Goal: Transaction & Acquisition: Subscribe to service/newsletter

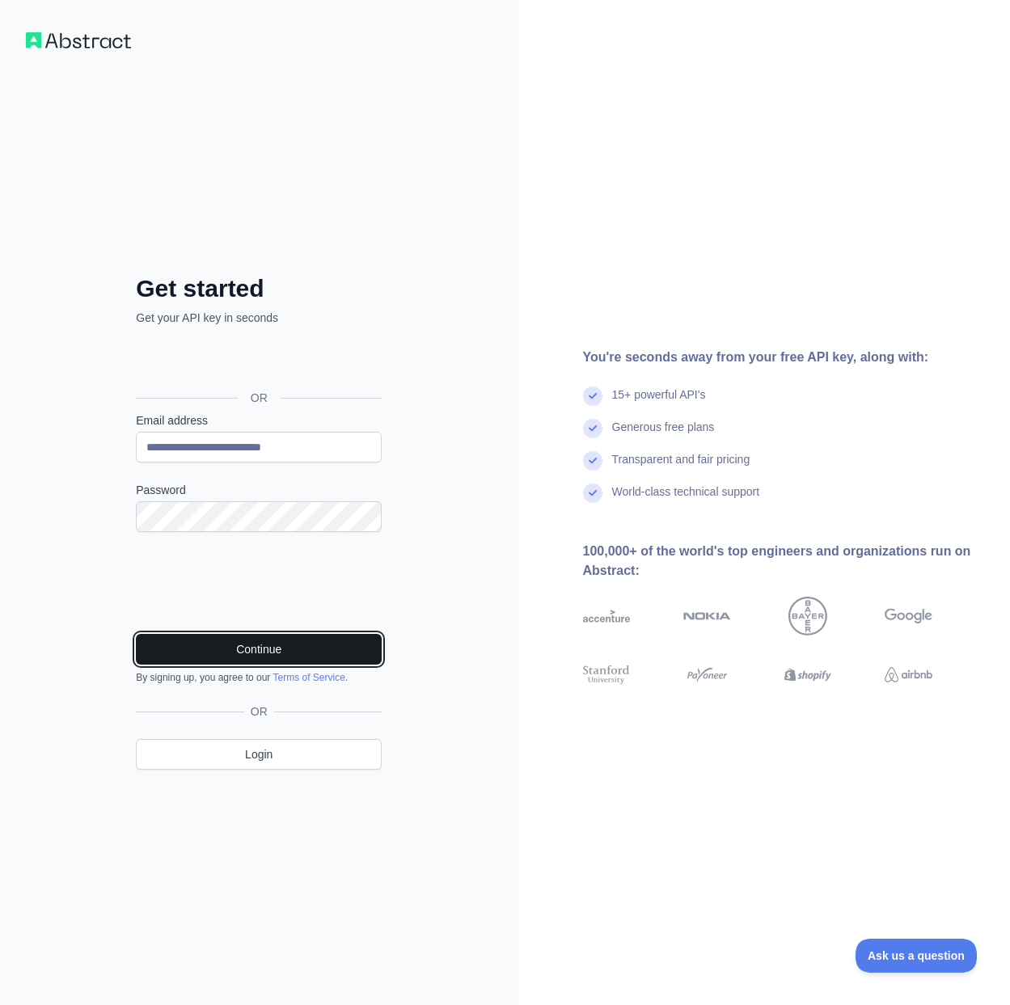
click at [234, 644] on button "Continue" at bounding box center [259, 649] width 246 height 31
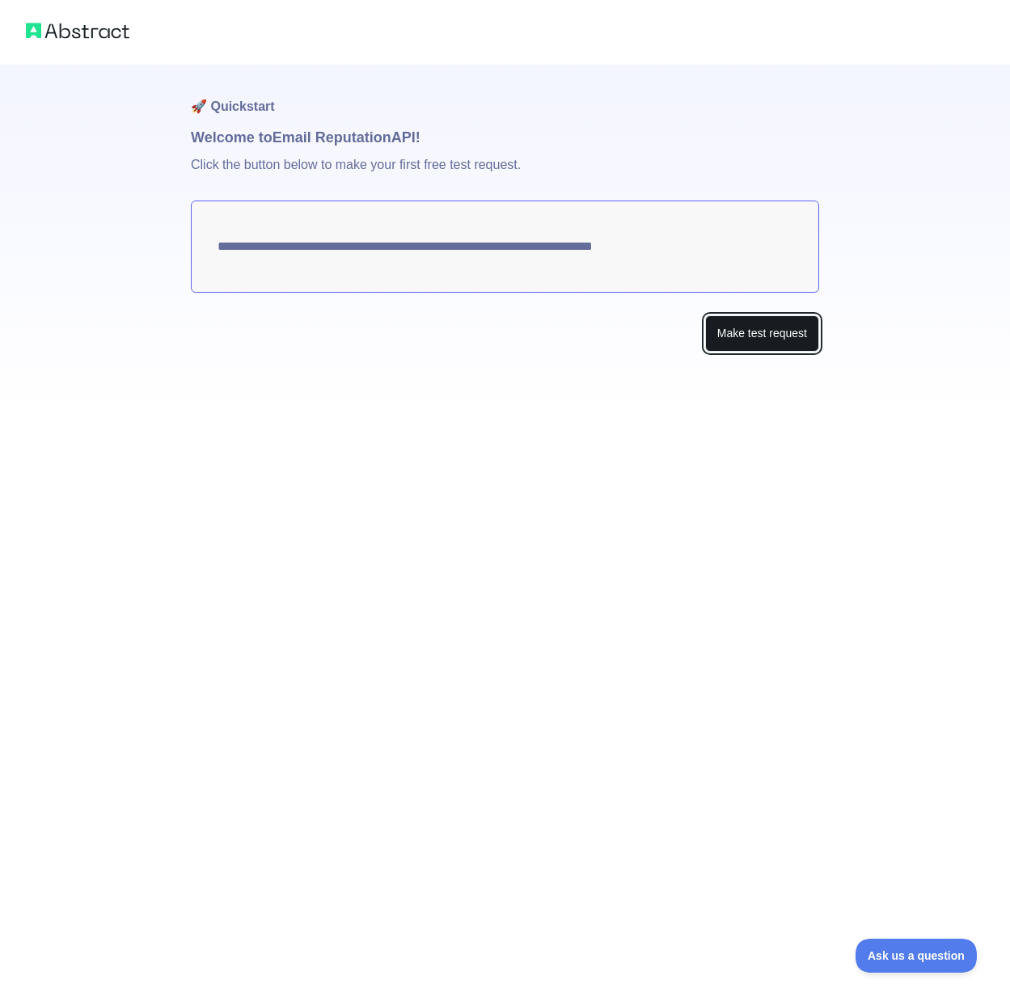
click at [766, 319] on button "Make test request" at bounding box center [762, 333] width 114 height 36
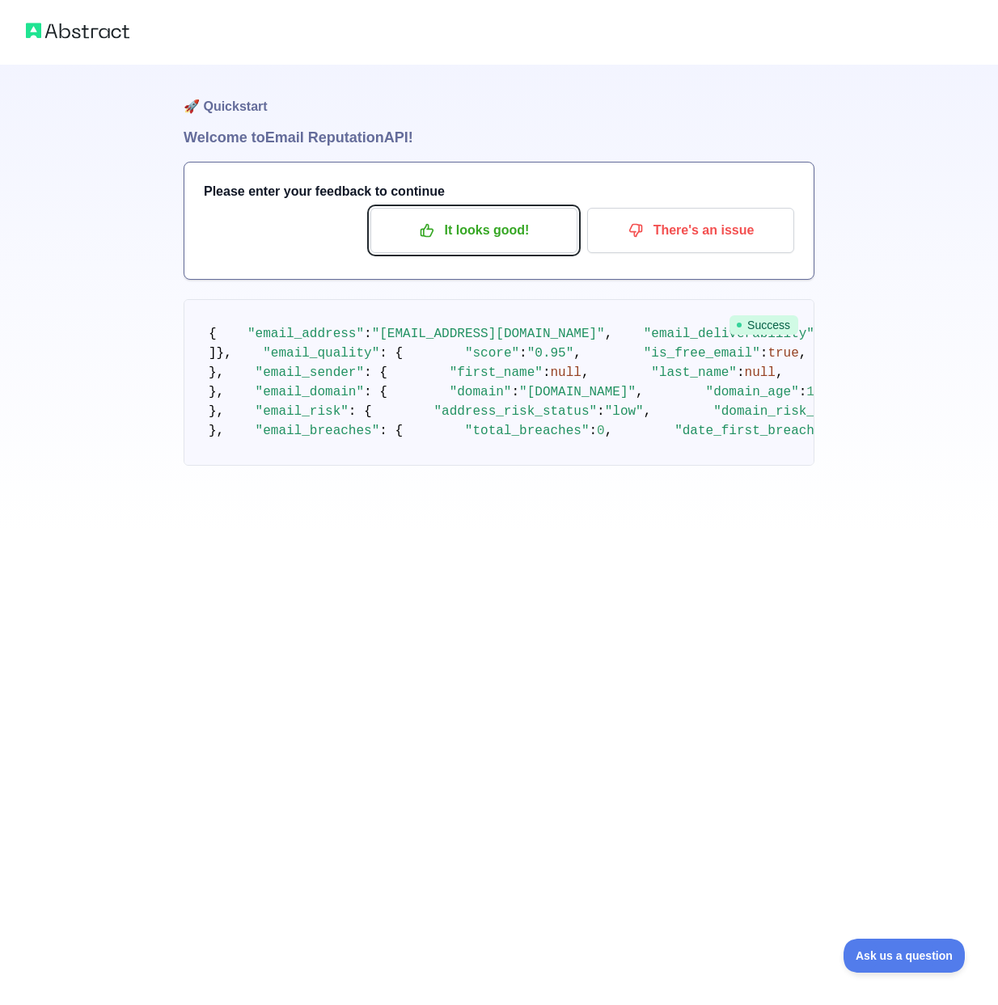
drag, startPoint x: 448, startPoint y: 239, endPoint x: 424, endPoint y: 257, distance: 29.4
click at [449, 241] on p "It looks good!" at bounding box center [473, 230] width 183 height 27
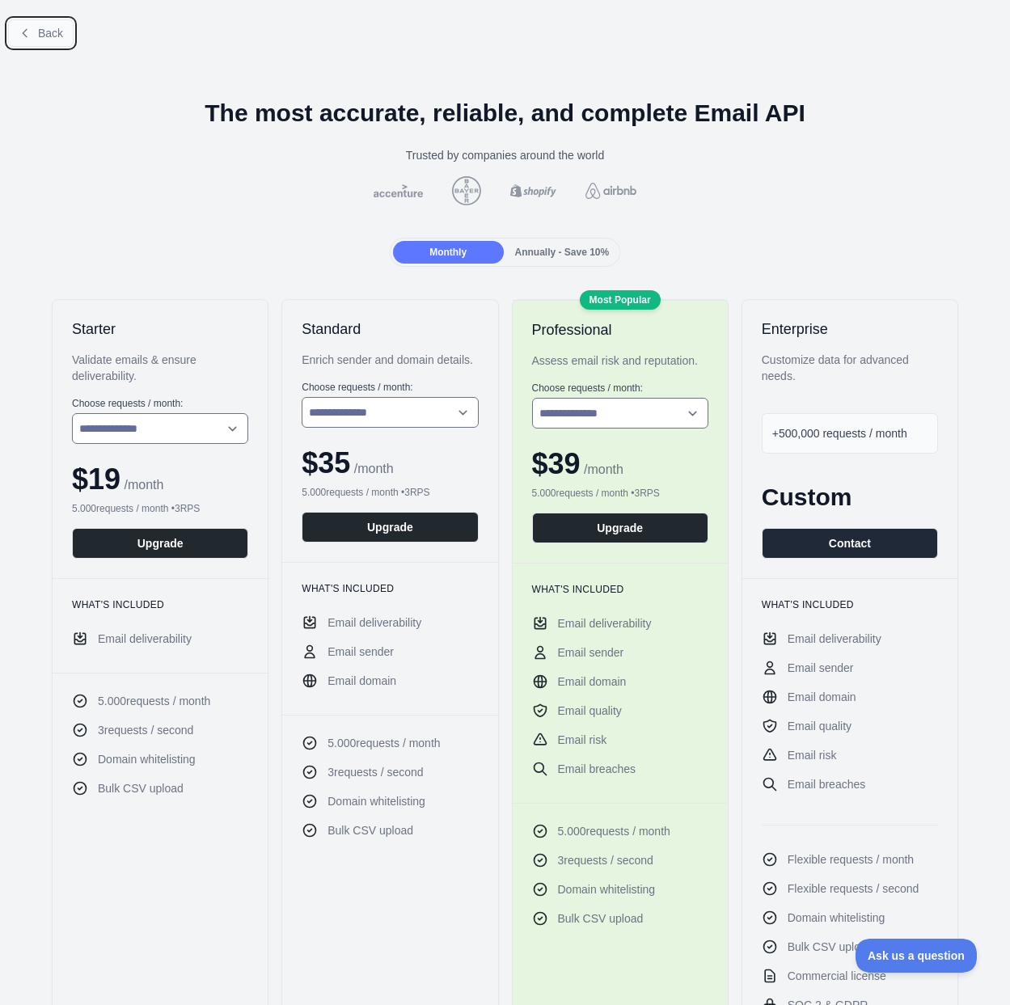
click at [52, 28] on span "Back" at bounding box center [50, 33] width 25 height 13
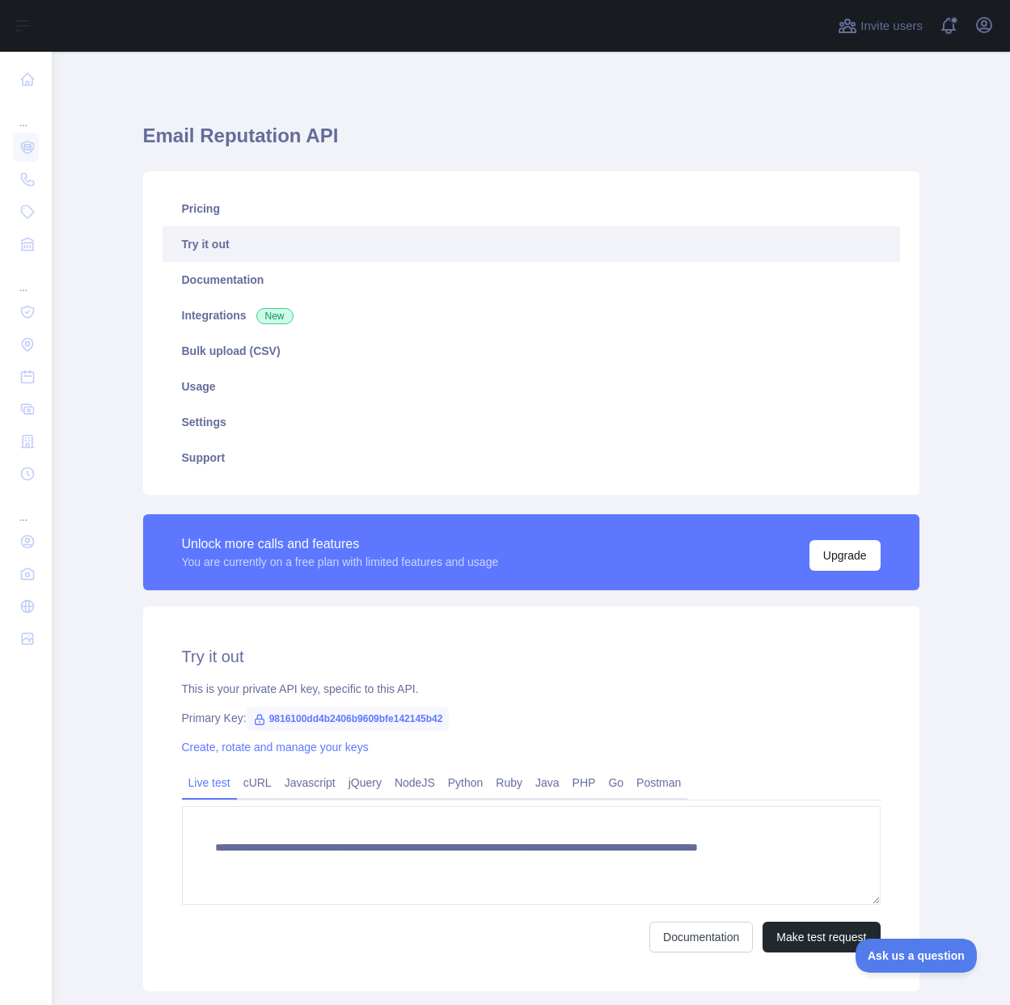
click at [299, 724] on span "9816100dd4b2406b9609bfe142145b42" at bounding box center [348, 719] width 203 height 24
copy span "9816100dd4b2406b9609bfe142145b42"
